Goal: Task Accomplishment & Management: Manage account settings

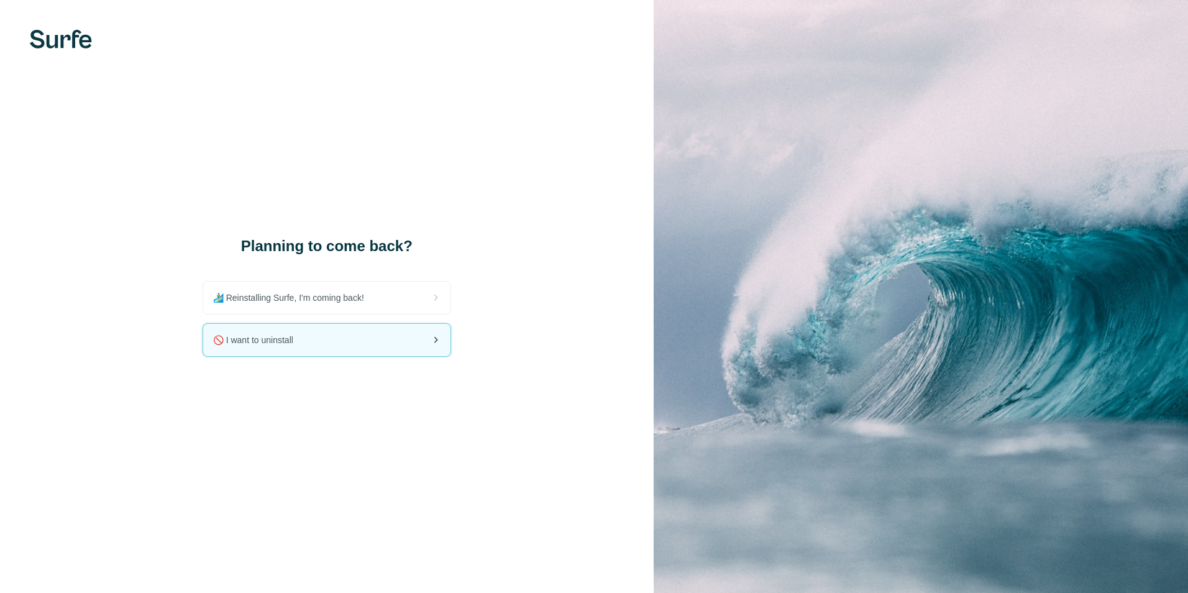
click at [272, 340] on span "🚫 I want to uninstall" at bounding box center [258, 340] width 90 height 12
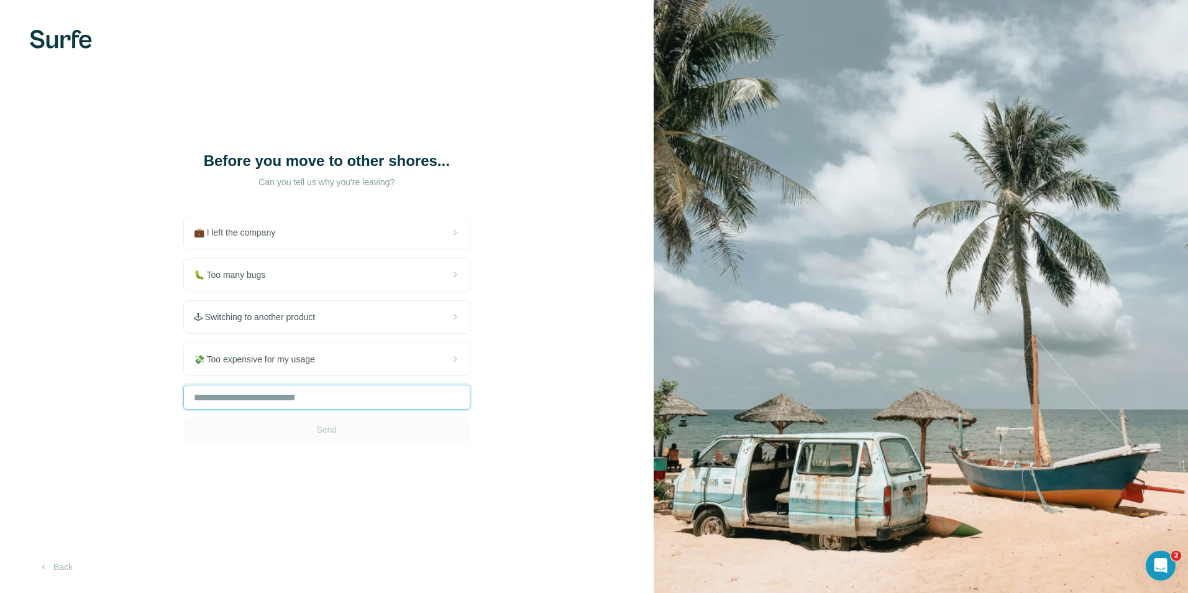
click at [293, 396] on input "text" at bounding box center [326, 397] width 287 height 25
type input "**"
click at [329, 431] on span "Send" at bounding box center [326, 429] width 21 height 12
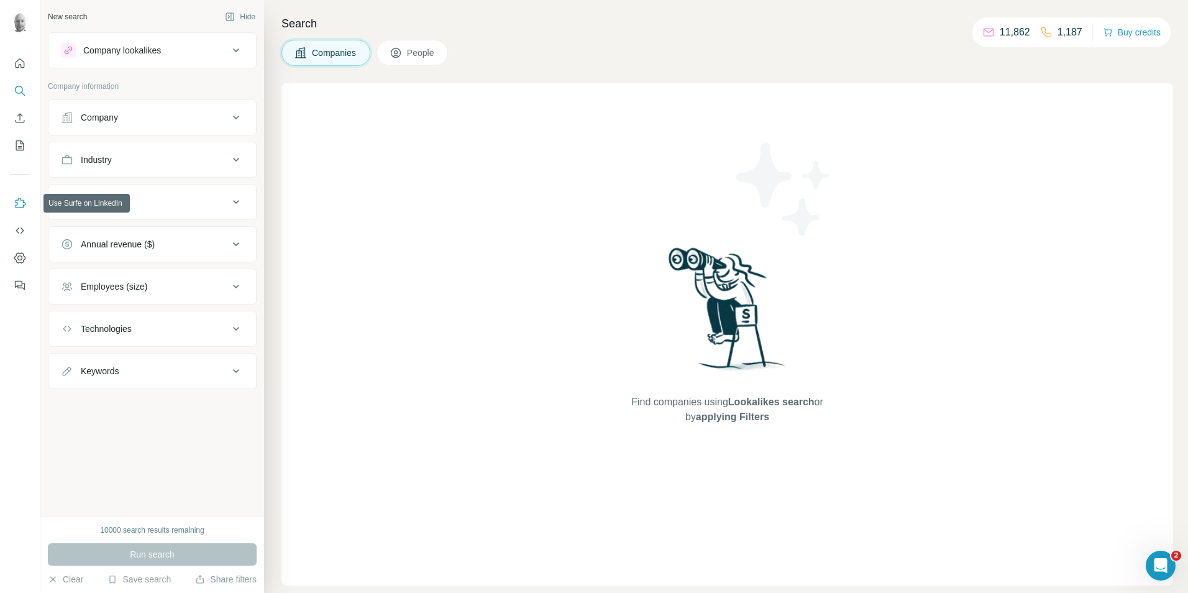
click at [16, 204] on icon "Use Surfe on LinkedIn" at bounding box center [20, 203] width 12 height 12
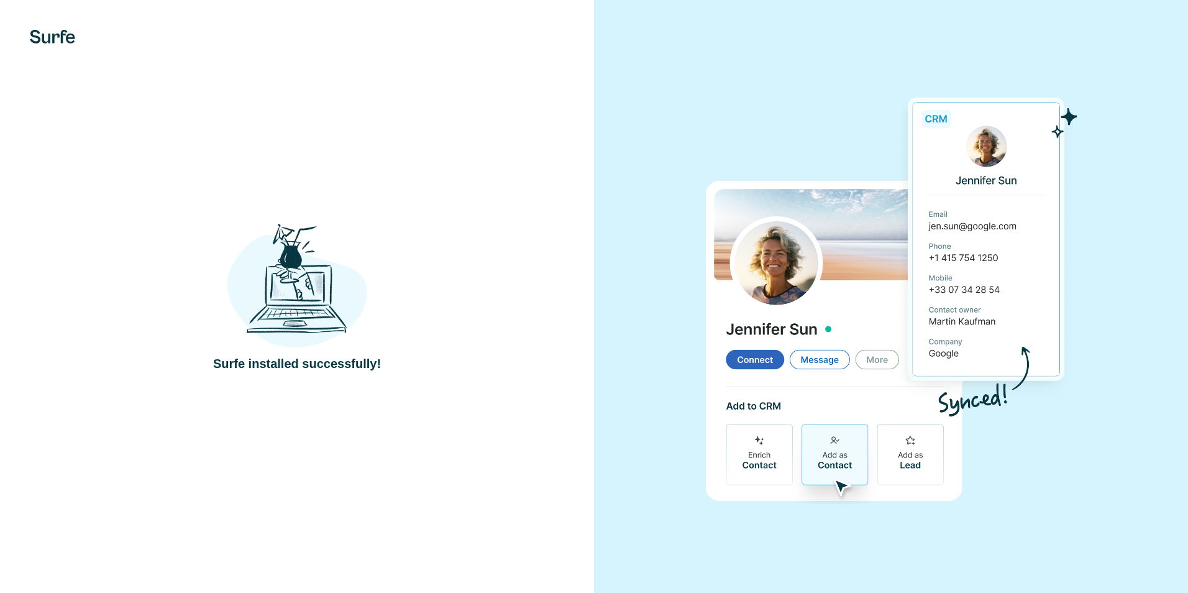
click at [1142, 93] on div at bounding box center [891, 296] width 594 height 593
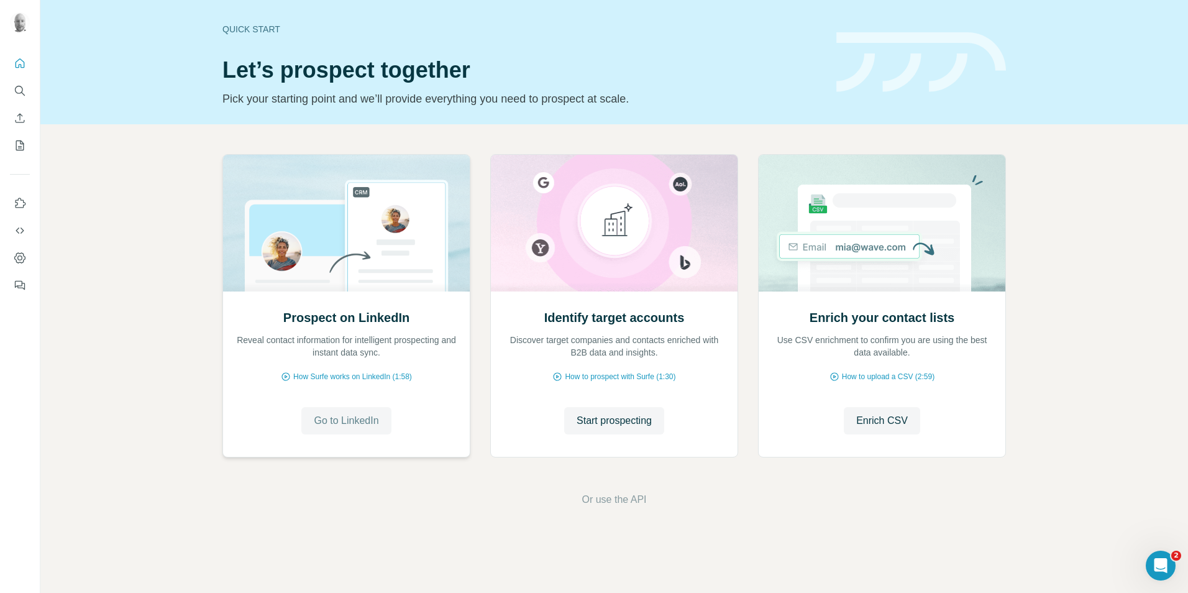
click at [342, 419] on span "Go to LinkedIn" at bounding box center [346, 420] width 65 height 15
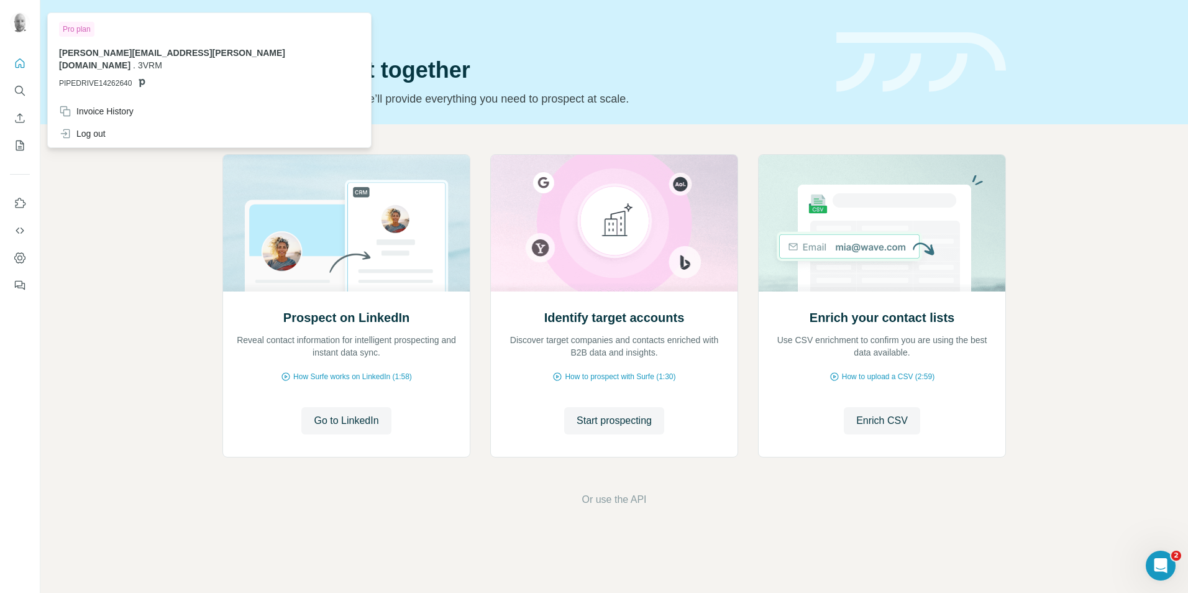
click at [139, 52] on span "[PERSON_NAME][EMAIL_ADDRESS][PERSON_NAME][DOMAIN_NAME]" at bounding box center [172, 59] width 226 height 22
click at [109, 78] on span "PIPEDRIVE14262640" at bounding box center [95, 83] width 73 height 11
click at [22, 28] on img at bounding box center [20, 22] width 20 height 20
click at [22, 26] on img at bounding box center [20, 22] width 20 height 20
click at [126, 105] on div "Invoice History" at bounding box center [96, 111] width 75 height 12
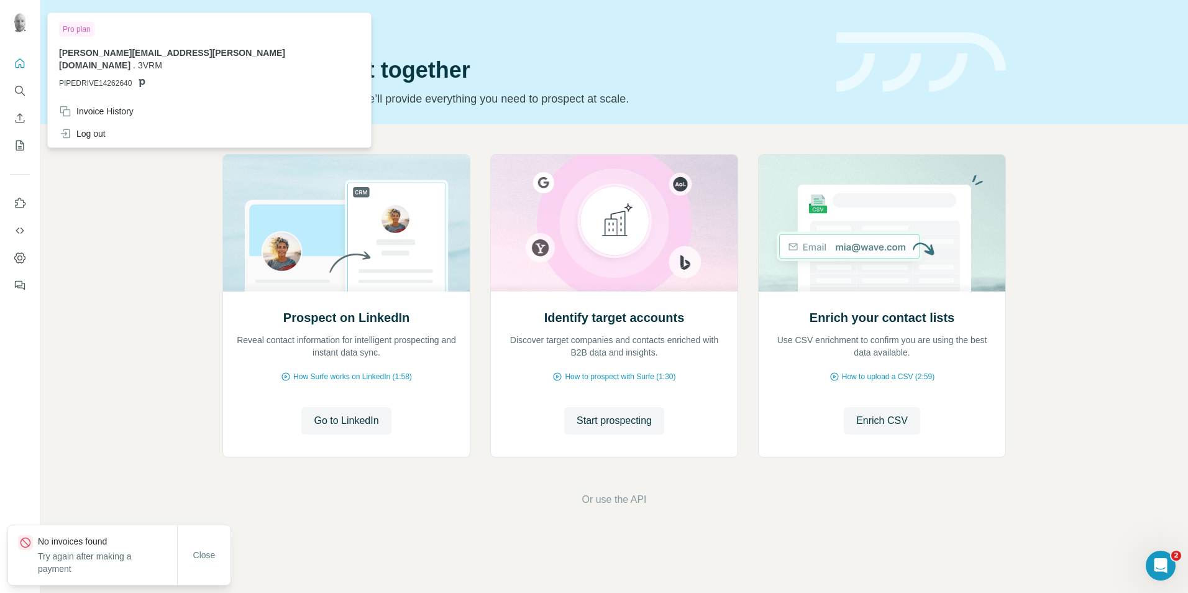
click at [146, 78] on icon at bounding box center [142, 83] width 10 height 10
click at [122, 78] on span "PIPEDRIVE14262640" at bounding box center [95, 83] width 73 height 11
click at [174, 54] on p "andrew.rollins@3vrm.com . 3VRM" at bounding box center [209, 59] width 301 height 25
click at [19, 258] on icon "Dashboard" at bounding box center [20, 258] width 12 height 12
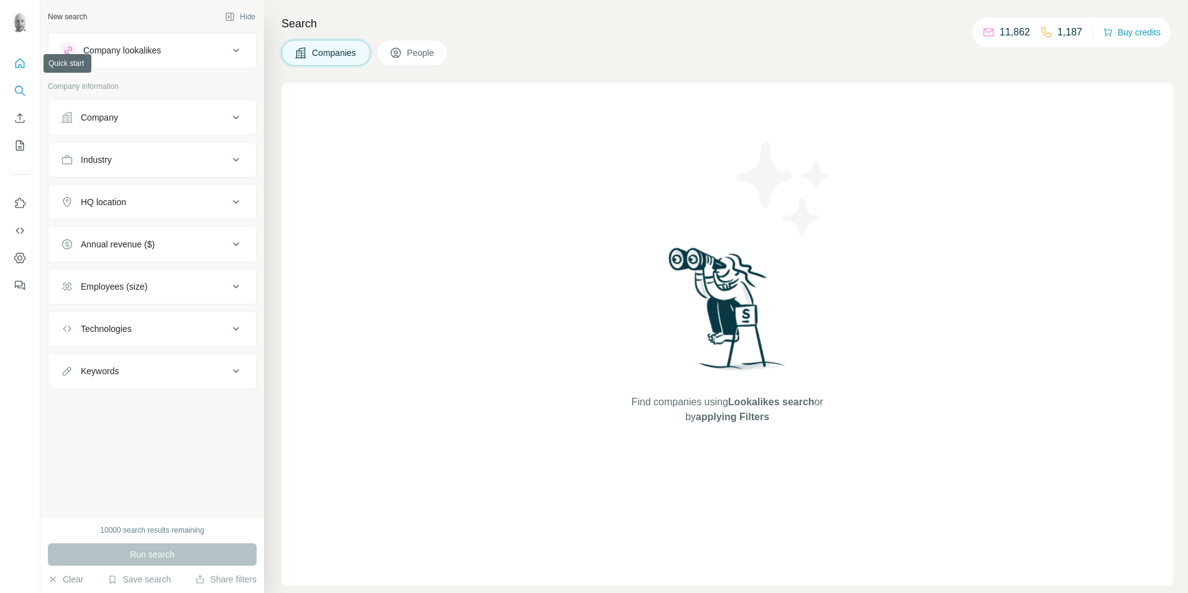
click at [17, 63] on icon "Quick start" at bounding box center [20, 63] width 12 height 12
